Goal: Task Accomplishment & Management: Manage account settings

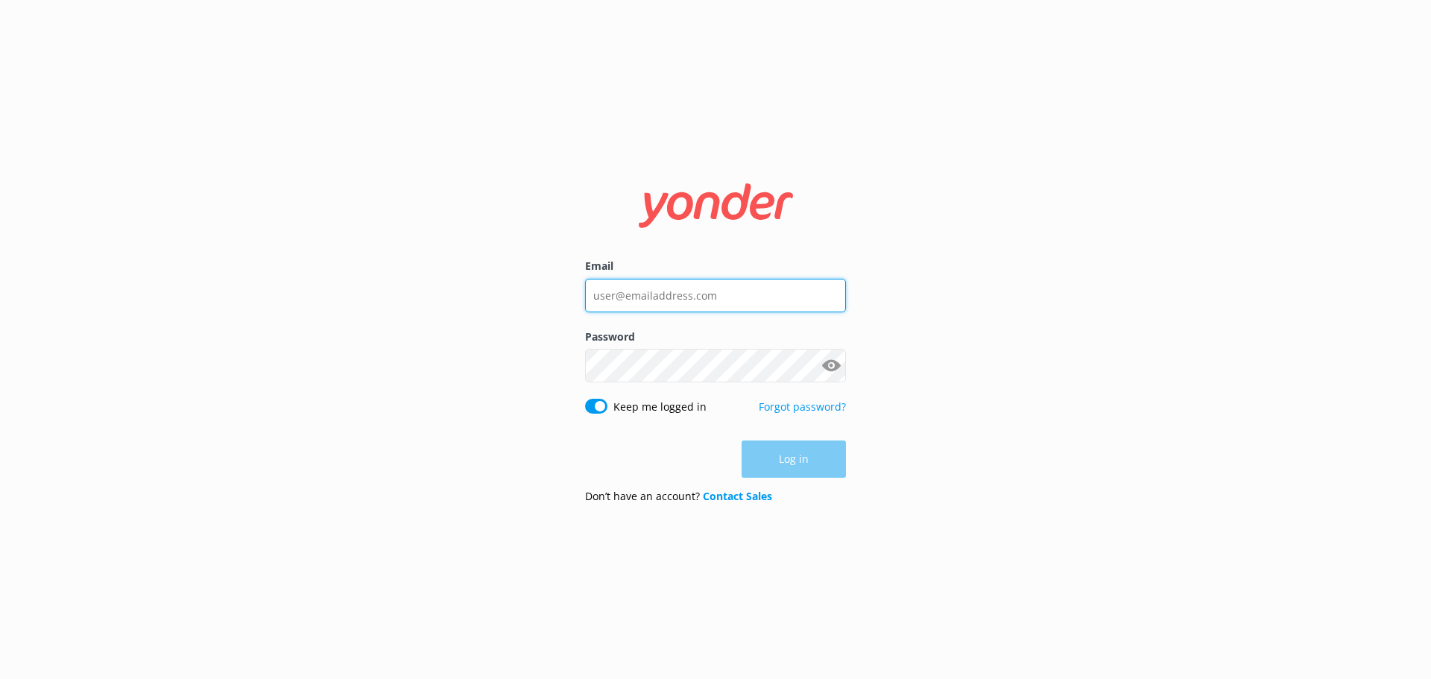
type input "[EMAIL_ADDRESS][DOMAIN_NAME]"
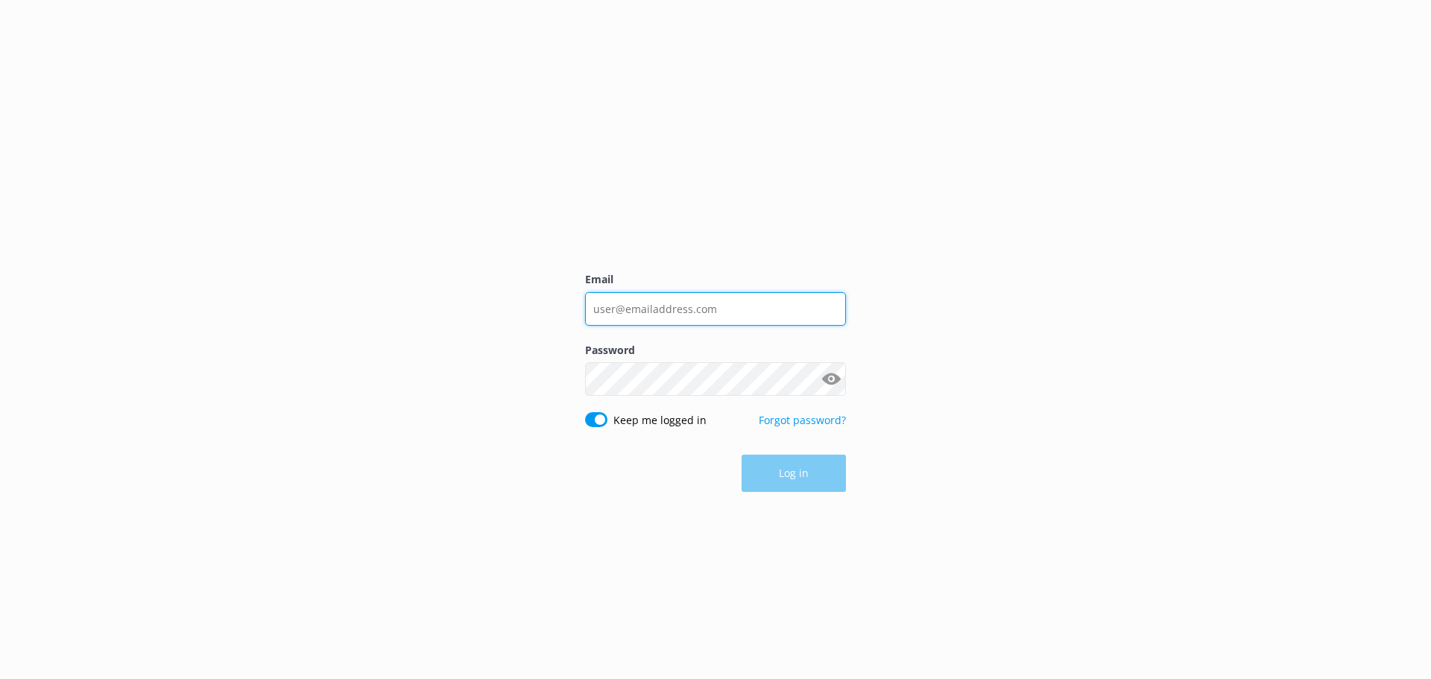
type input "[EMAIL_ADDRESS][DOMAIN_NAME]"
click at [812, 464] on div "Log in" at bounding box center [715, 473] width 261 height 37
